Goal: Navigation & Orientation: Find specific page/section

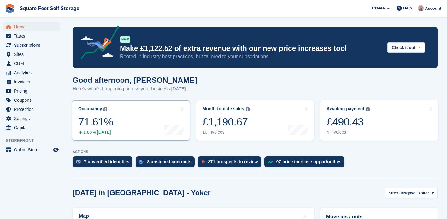
click at [128, 124] on link "Occupancy The percentage of all currently allocated units in terms of area. Inc…" at bounding box center [131, 120] width 118 height 40
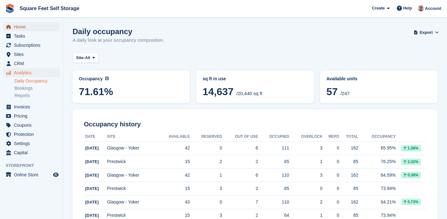
click at [22, 27] on span "Home" at bounding box center [33, 26] width 38 height 9
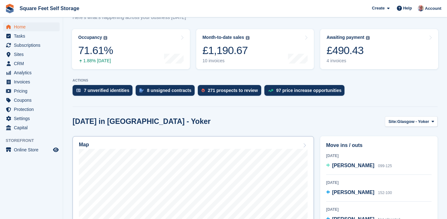
scroll to position [70, 0]
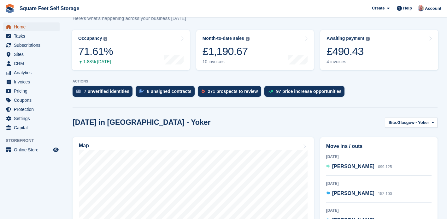
click at [30, 27] on span "Home" at bounding box center [33, 26] width 38 height 9
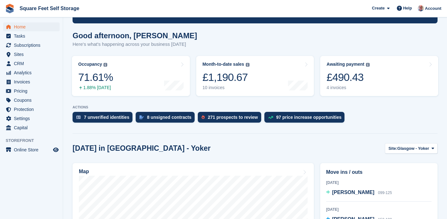
scroll to position [43, 0]
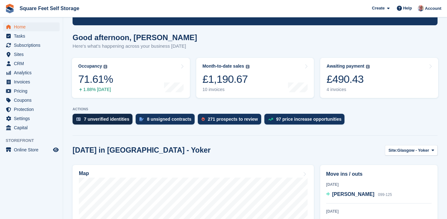
click at [101, 120] on div "7 unverified identities" at bounding box center [106, 119] width 45 height 5
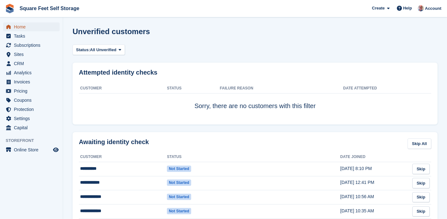
click at [17, 28] on span "Home" at bounding box center [33, 26] width 38 height 9
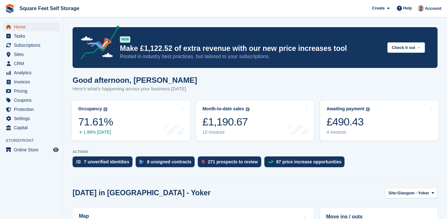
click at [29, 28] on span "Home" at bounding box center [33, 26] width 38 height 9
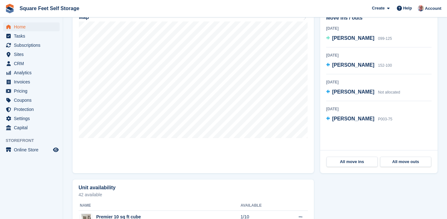
scroll to position [205, 0]
